Goal: Answer question/provide support: Answer question/provide support

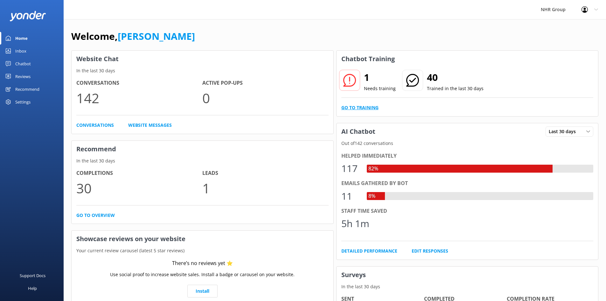
click at [366, 107] on link "Go to Training" at bounding box center [359, 107] width 37 height 7
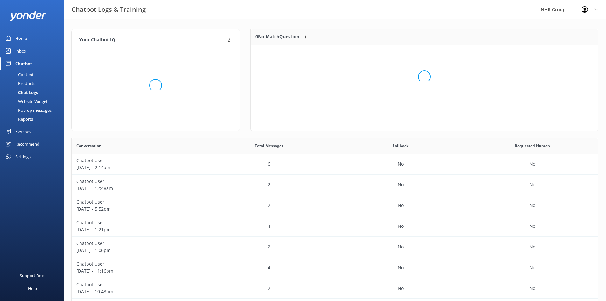
scroll to position [27, 342]
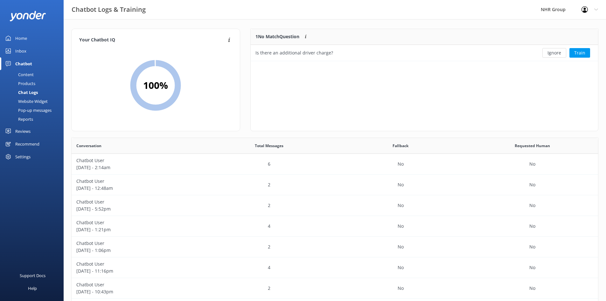
click at [21, 61] on div "Chatbot" at bounding box center [23, 63] width 17 height 13
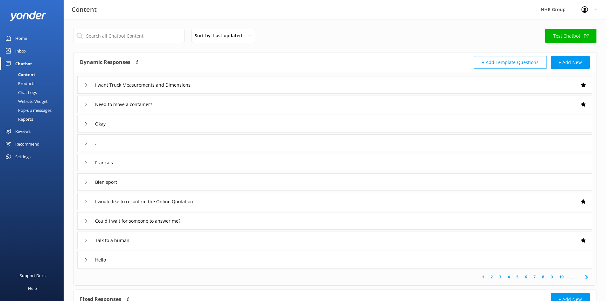
click at [15, 50] on div "Inbox" at bounding box center [20, 51] width 11 height 13
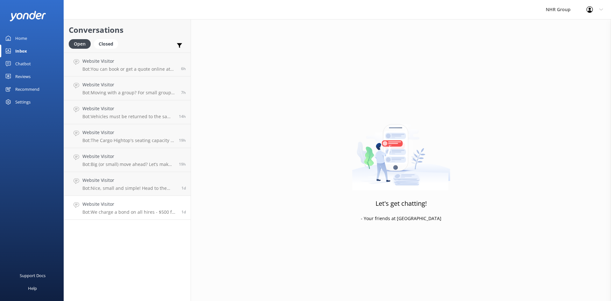
click at [142, 212] on p "Bot: We charge a bond on all hires - $500 for vehicles and $200 for trailers. T…" at bounding box center [129, 212] width 94 height 6
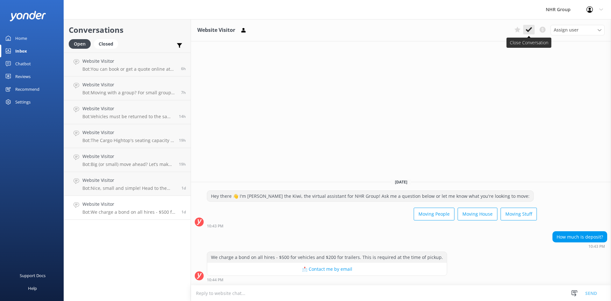
click at [527, 31] on use at bounding box center [528, 29] width 6 height 5
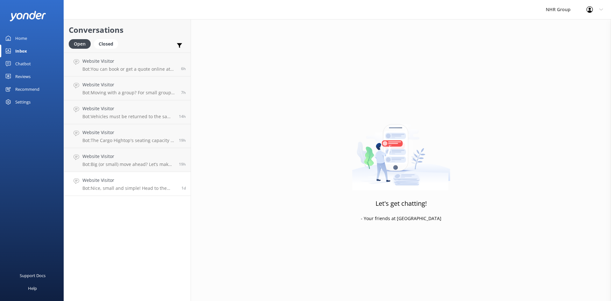
click at [133, 182] on h4 "Website Visitor" at bounding box center [129, 179] width 94 height 7
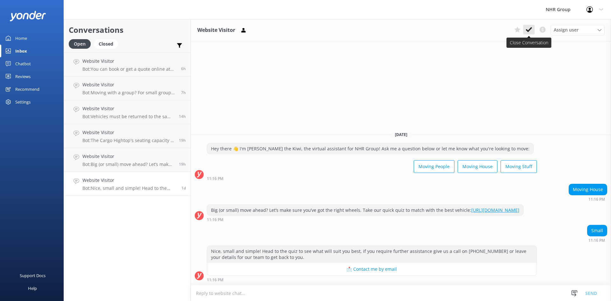
click at [527, 30] on use at bounding box center [528, 29] width 6 height 5
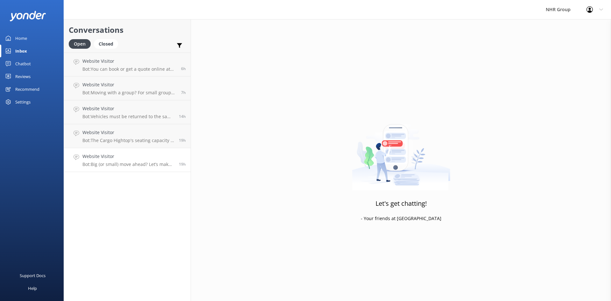
click at [117, 166] on p "Bot: Big (or small) move ahead? Let’s make sure you’ve got the right wheels. Ta…" at bounding box center [128, 164] width 92 height 6
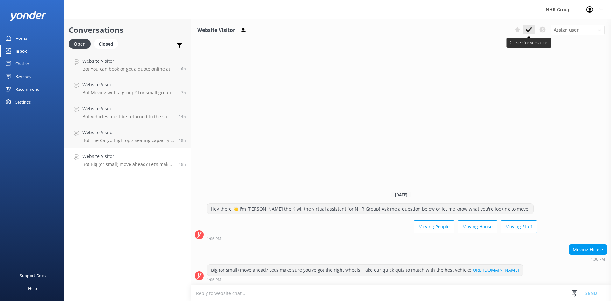
click at [525, 28] on button at bounding box center [528, 30] width 11 height 10
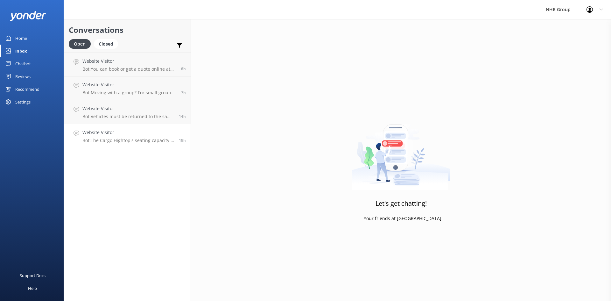
click at [101, 135] on h4 "Website Visitor" at bounding box center [128, 132] width 92 height 7
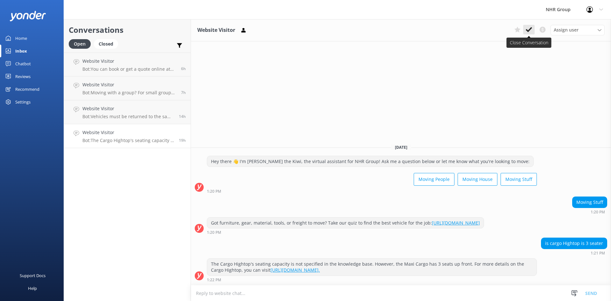
click at [530, 30] on icon at bounding box center [528, 29] width 6 height 6
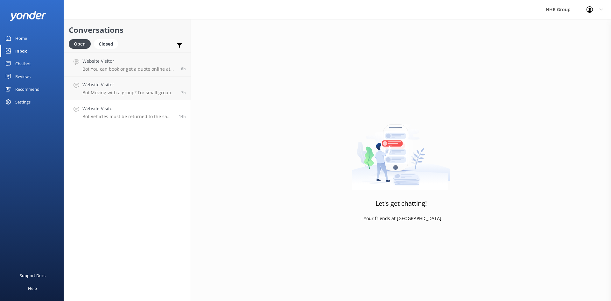
click at [140, 111] on h4 "Website Visitor" at bounding box center [128, 108] width 92 height 7
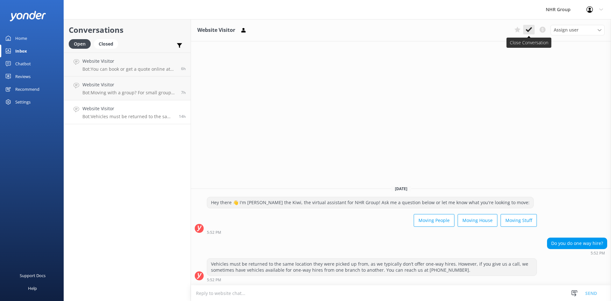
click at [529, 31] on icon at bounding box center [528, 29] width 6 height 6
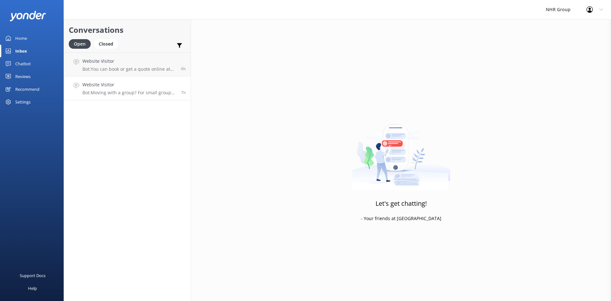
click at [146, 97] on link "Website Visitor Bot: Moving with a group? For small groups of 1–5 people, you c…" at bounding box center [127, 88] width 127 height 24
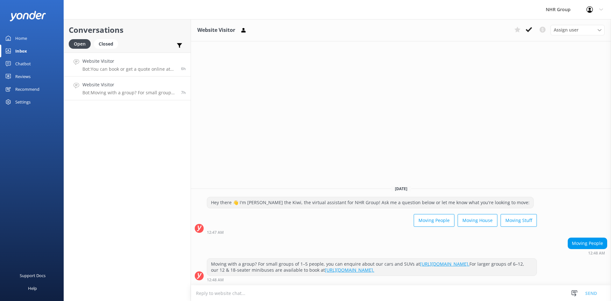
click at [134, 69] on p "Bot: You can book or get a quote online at [URL][DOMAIN_NAME]. Alternatively, y…" at bounding box center [129, 69] width 94 height 6
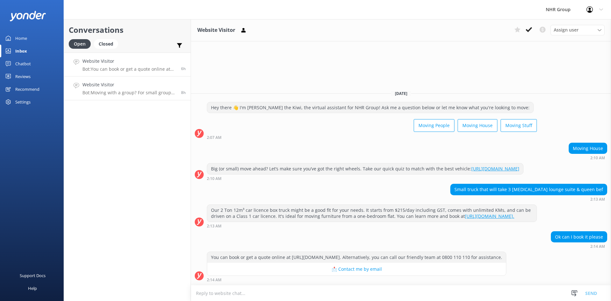
click at [134, 84] on h4 "Website Visitor" at bounding box center [129, 84] width 94 height 7
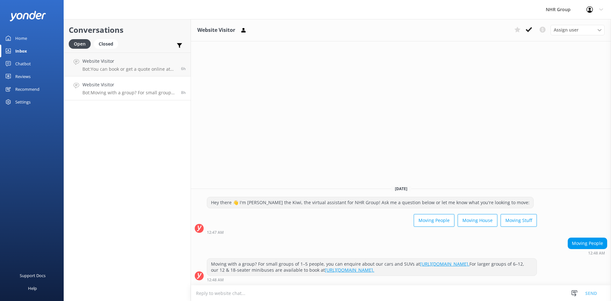
click at [26, 62] on div "Chatbot" at bounding box center [23, 63] width 16 height 13
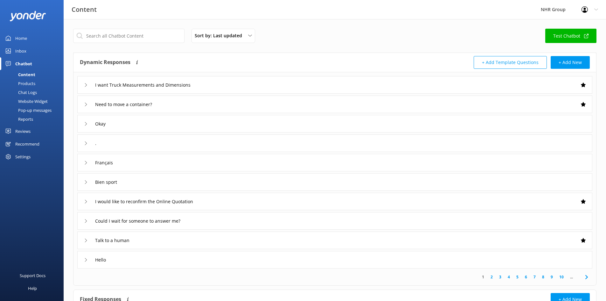
click at [26, 38] on div "Home" at bounding box center [21, 38] width 12 height 13
